Goal: Task Accomplishment & Management: Manage account settings

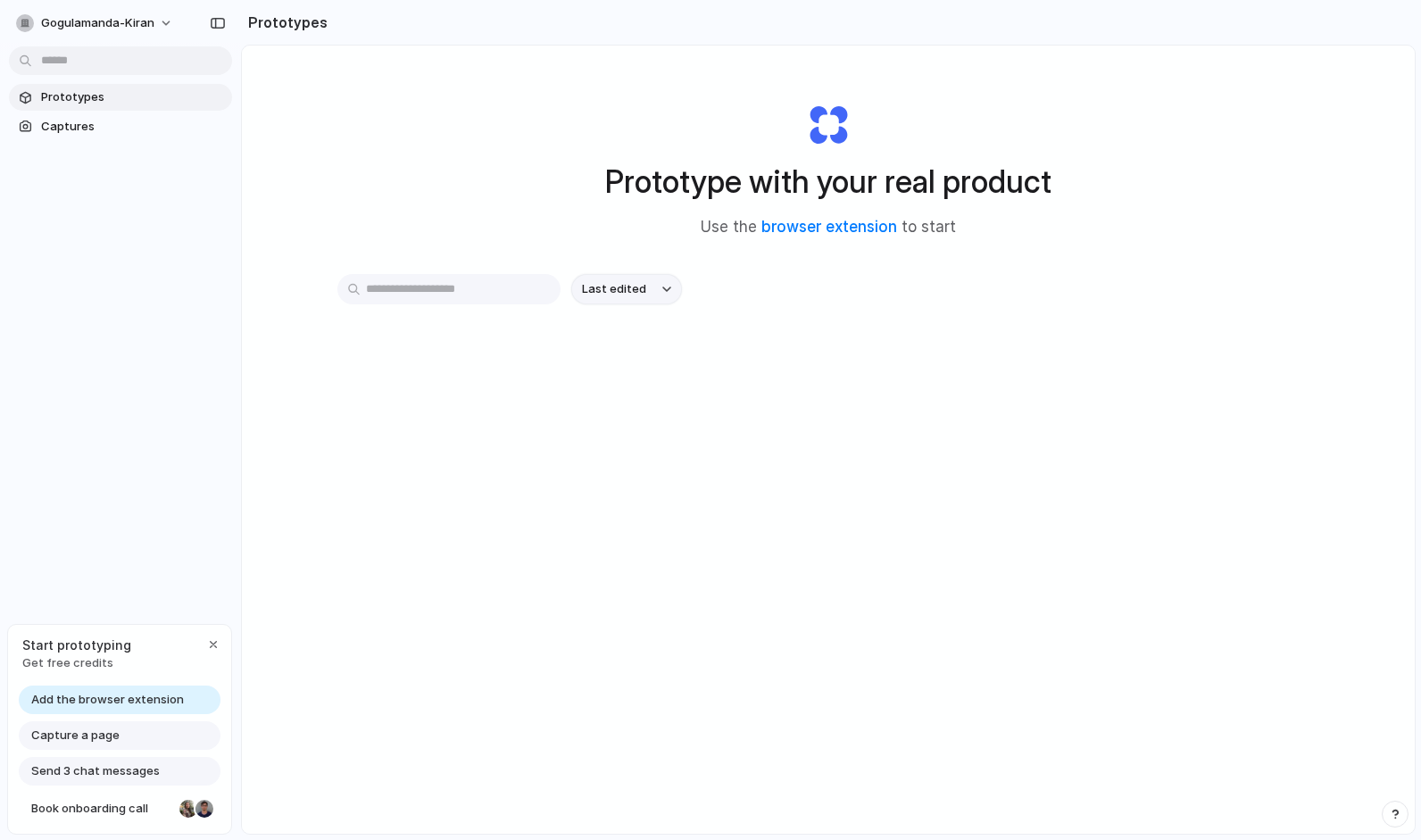
click at [652, 290] on button "Last edited" at bounding box center [626, 289] width 111 height 31
click at [457, 569] on div "Last edited Last created Alphabetical" at bounding box center [710, 420] width 1421 height 840
click at [583, 299] on button "Last edited" at bounding box center [626, 289] width 111 height 31
click at [497, 300] on div "Last edited Last created Alphabetical" at bounding box center [710, 420] width 1421 height 840
click at [490, 295] on input "text" at bounding box center [449, 289] width 223 height 31
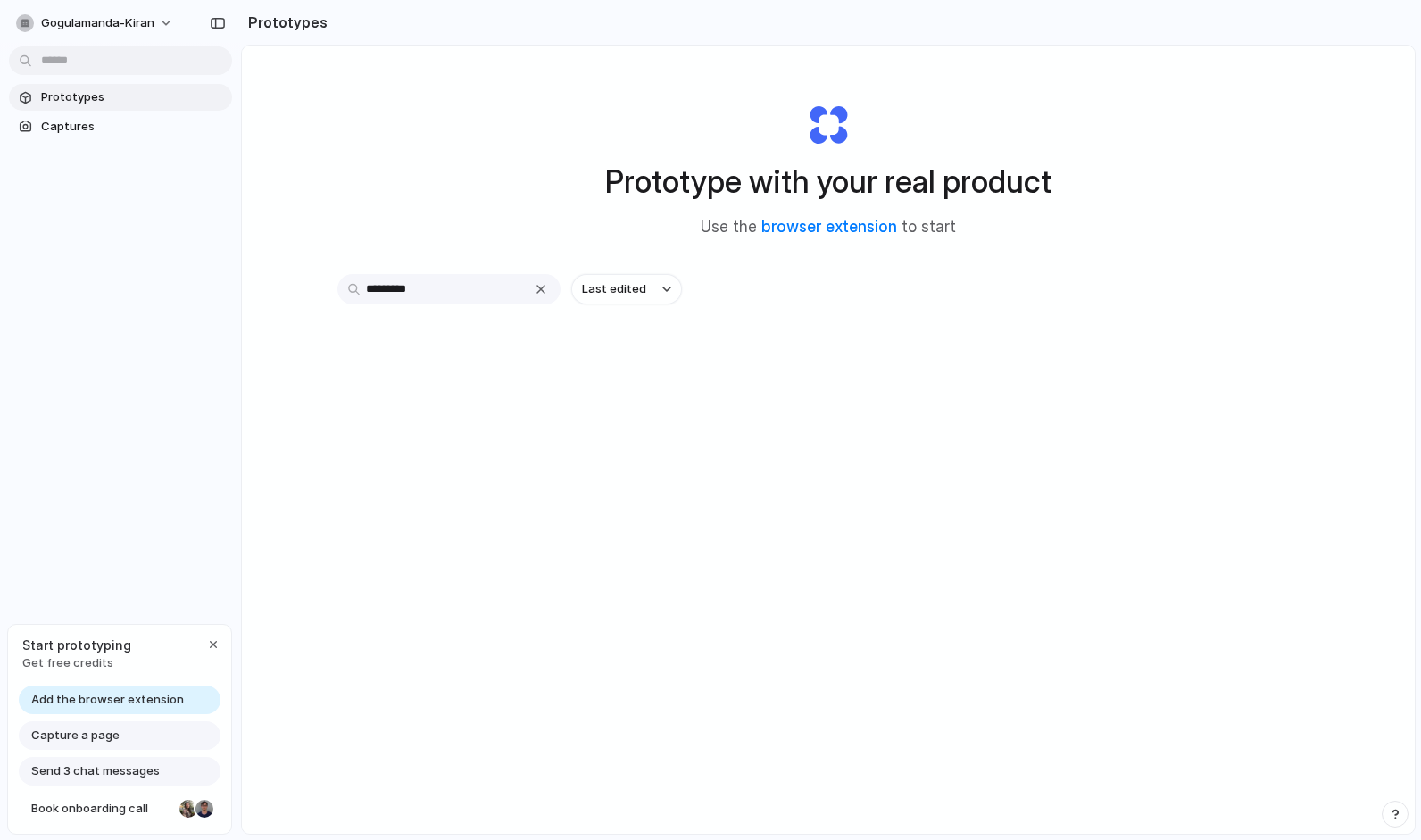
type input "*********"
click at [841, 226] on link "browser extension" at bounding box center [830, 226] width 136 height 18
click at [157, 17] on button "gogulamanda-kiran" at bounding box center [95, 23] width 173 height 29
click at [119, 151] on li "Sign out" at bounding box center [86, 148] width 148 height 29
